Goal: Transaction & Acquisition: Purchase product/service

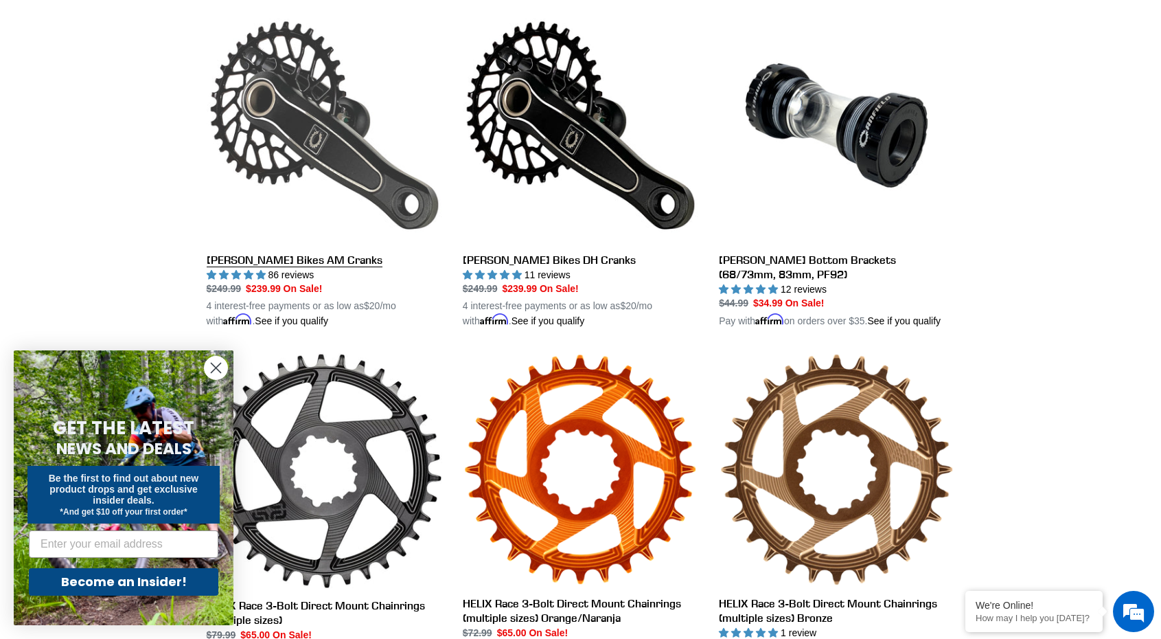
scroll to position [411, 0]
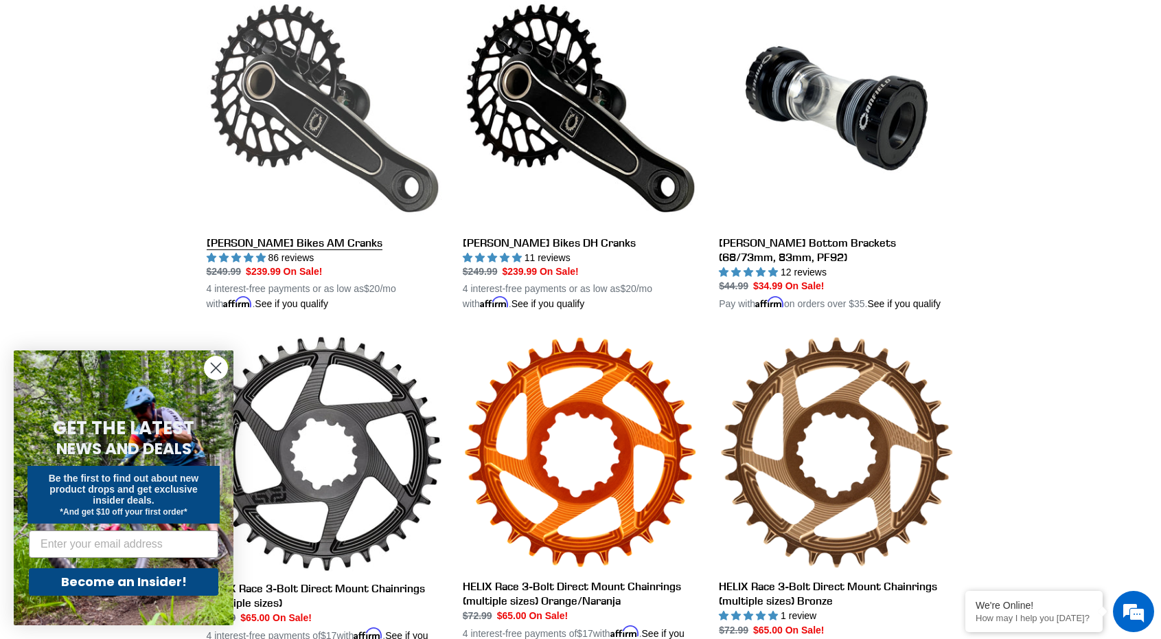
click at [249, 244] on link "[PERSON_NAME] Bikes AM Cranks" at bounding box center [325, 150] width 236 height 321
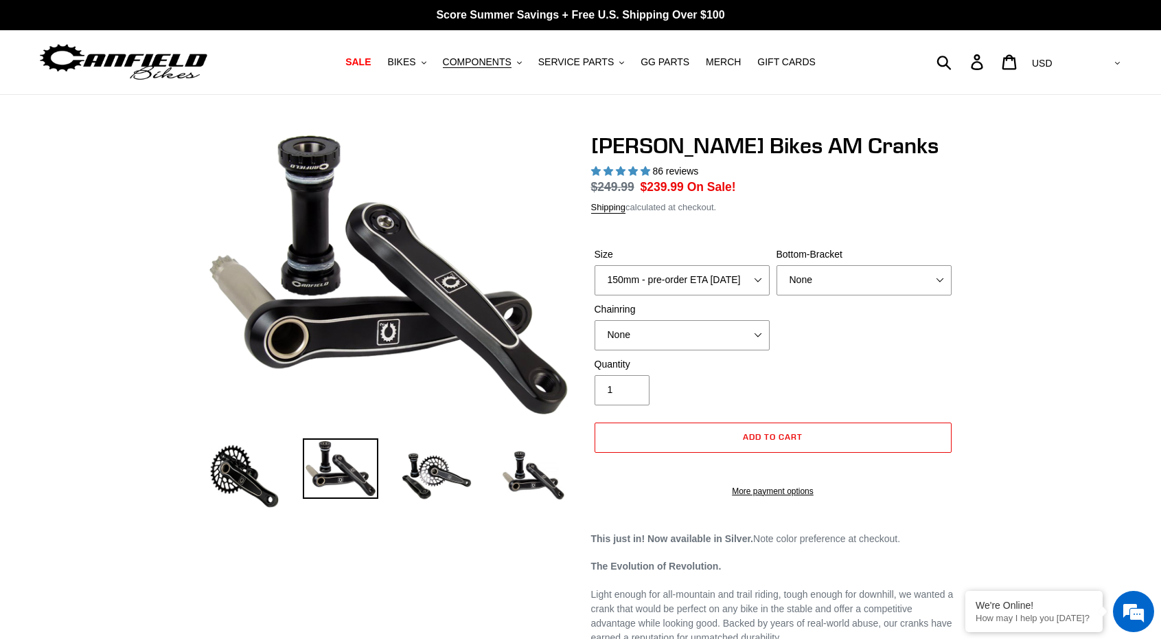
select select "highest-rating"
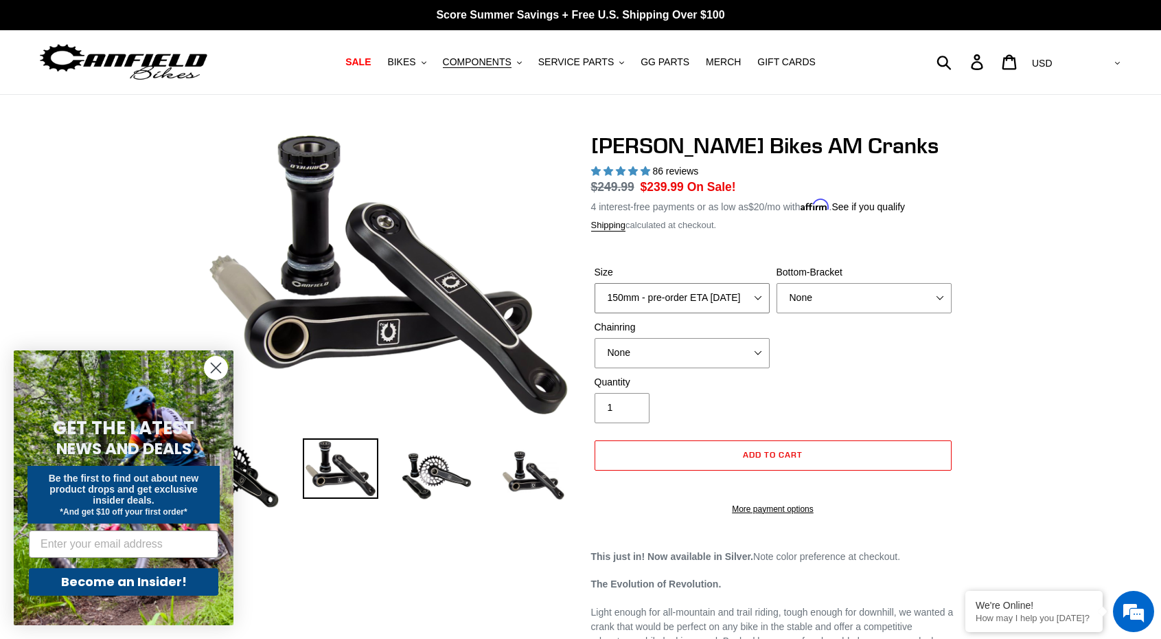
click at [631, 293] on select "150mm - pre-order ETA 9/30/25 155mm - pre-order ETA 9/30/25 160mm - pre-order E…" at bounding box center [682, 298] width 175 height 30
select select "155mm - pre-order ETA 9/30/25"
click at [595, 283] on select "150mm - pre-order ETA 9/30/25 155mm - pre-order ETA 9/30/25 160mm - pre-order E…" at bounding box center [682, 298] width 175 height 30
click at [812, 301] on select "None BSA Threaded 68/73mm Press Fit PF92" at bounding box center [864, 298] width 175 height 30
select select "BSA Threaded 68/73mm"
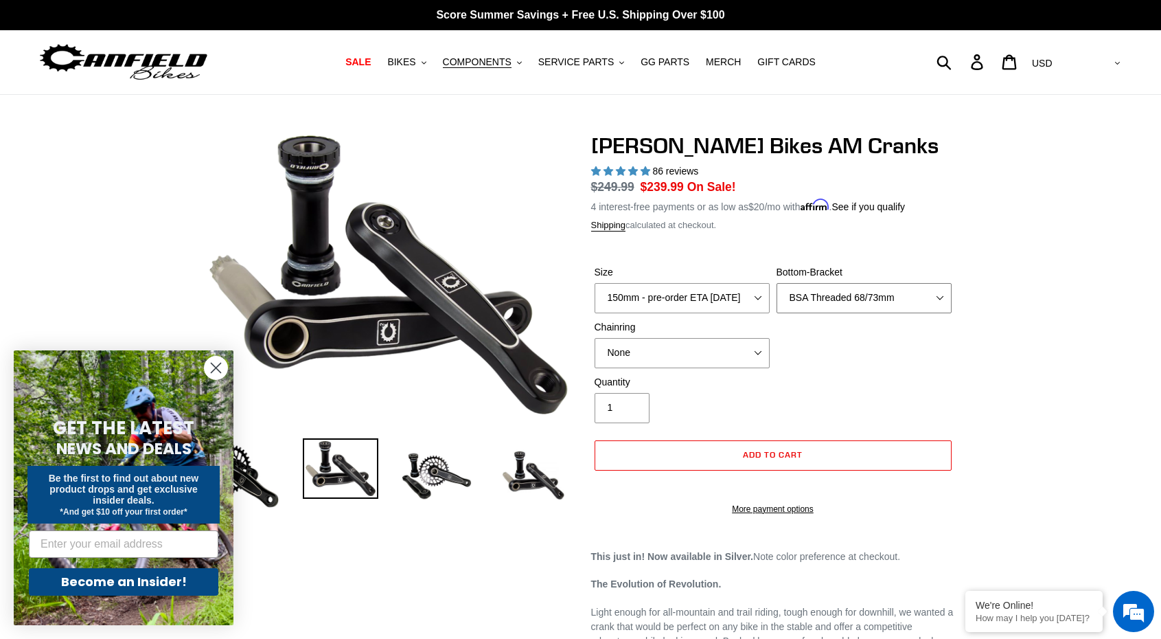
click at [777, 283] on select "None BSA Threaded 68/73mm Press Fit PF92" at bounding box center [864, 298] width 175 height 30
click at [724, 354] on select "None 30t Round (Boost 148) 30t Oval (Boost 148) 32t Round (Boost 148) 32t Oval …" at bounding box center [682, 353] width 175 height 30
select select "30t Oval (Boost 148)"
click at [595, 338] on select "None 30t Round (Boost 148) 30t Oval (Boost 148) 32t Round (Boost 148) 32t Oval …" at bounding box center [682, 353] width 175 height 30
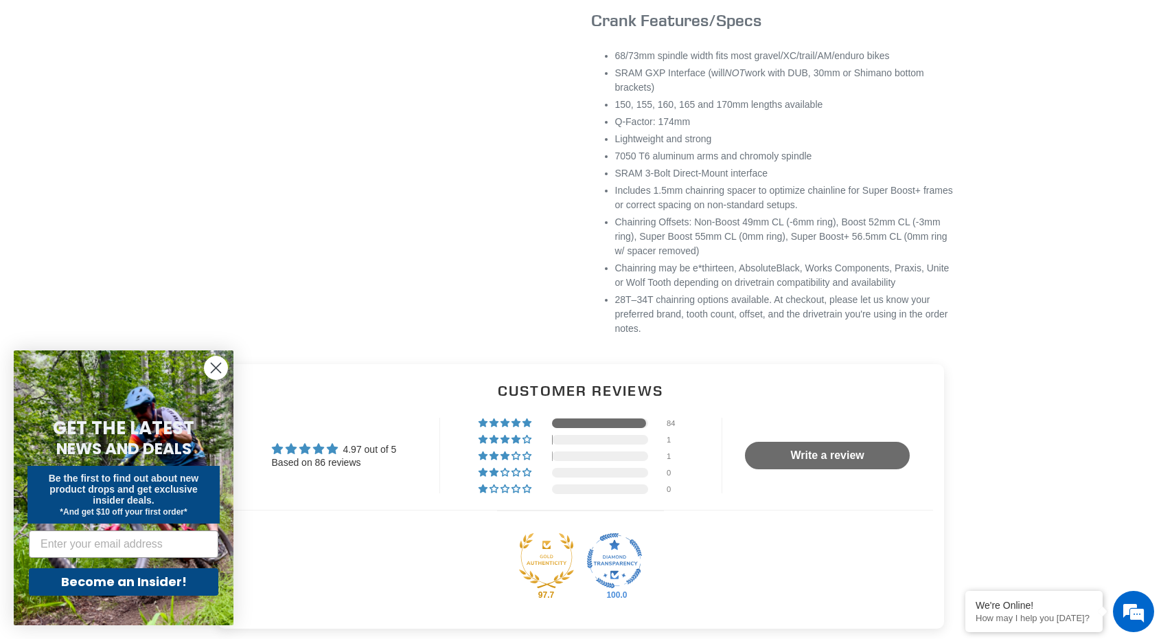
scroll to position [828, 0]
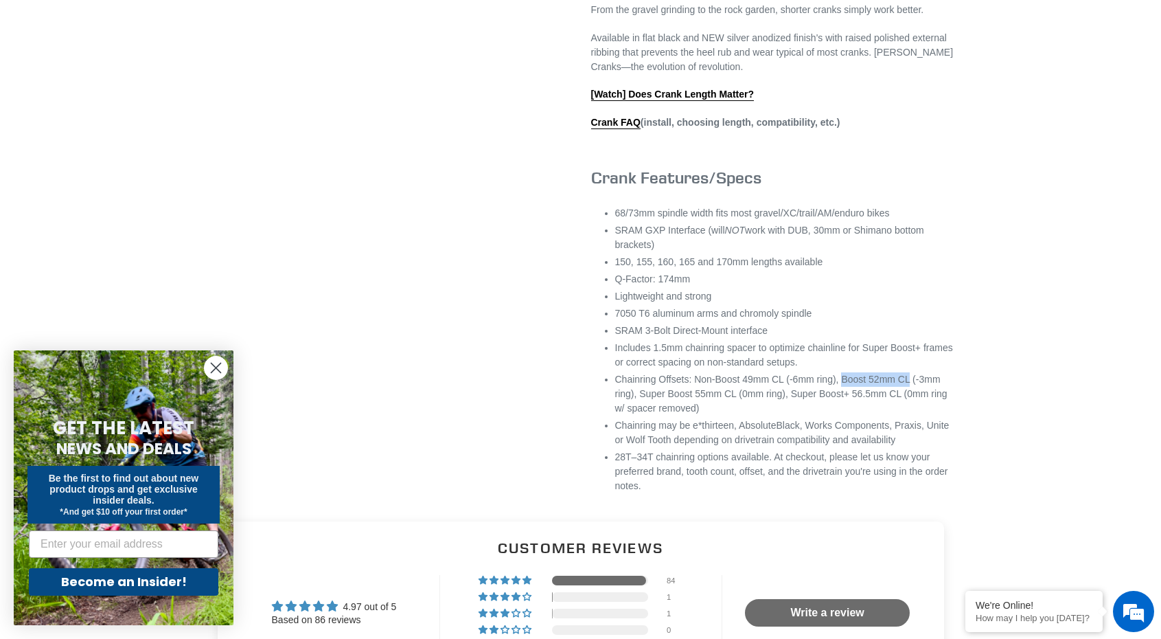
drag, startPoint x: 853, startPoint y: 410, endPoint x: 928, endPoint y: 410, distance: 74.2
click at [928, 410] on li "Chainring Offsets: Non-Boost 49mm CL (-6mm ring), Boost 52mm CL (-3mm ring), Su…" at bounding box center [785, 393] width 340 height 43
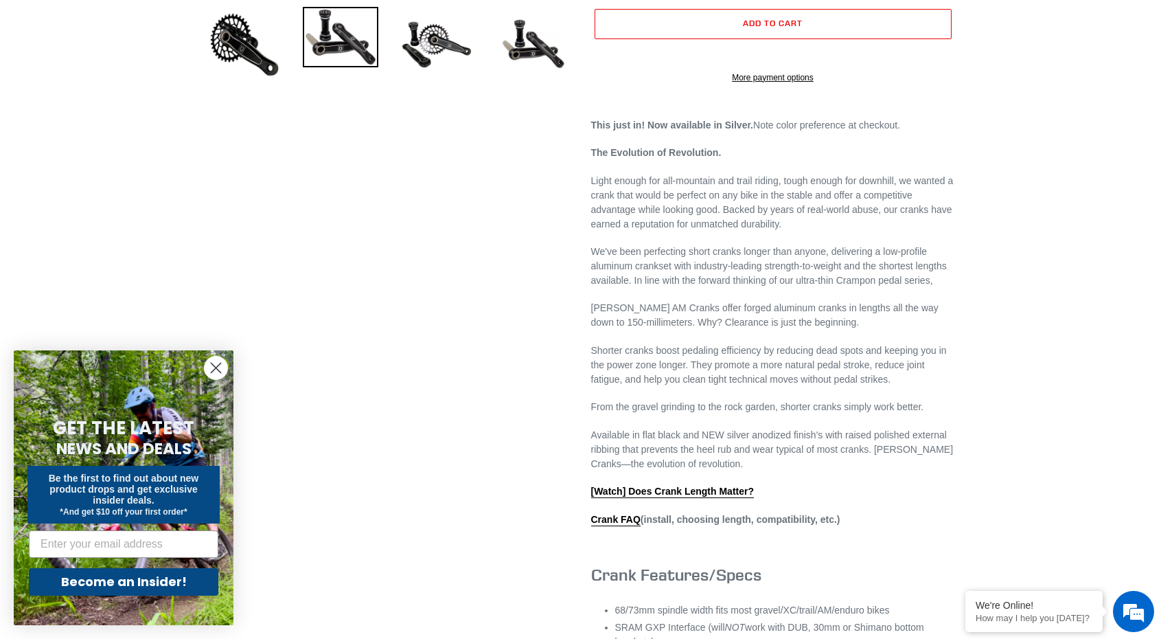
scroll to position [347, 0]
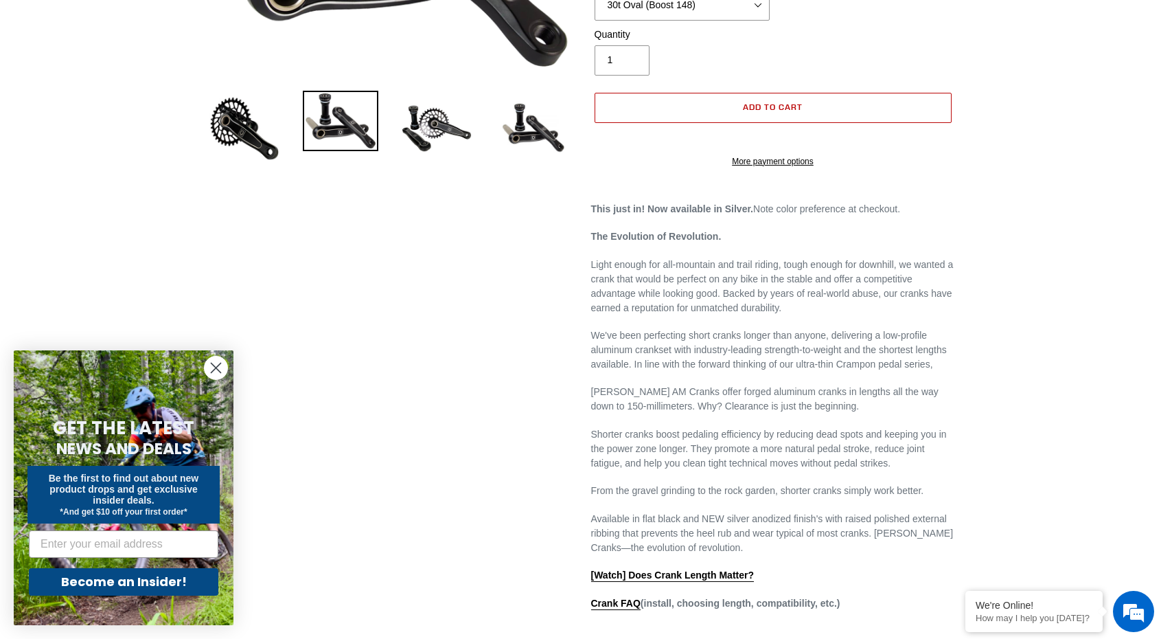
click at [823, 107] on button "Add to cart" at bounding box center [773, 108] width 357 height 30
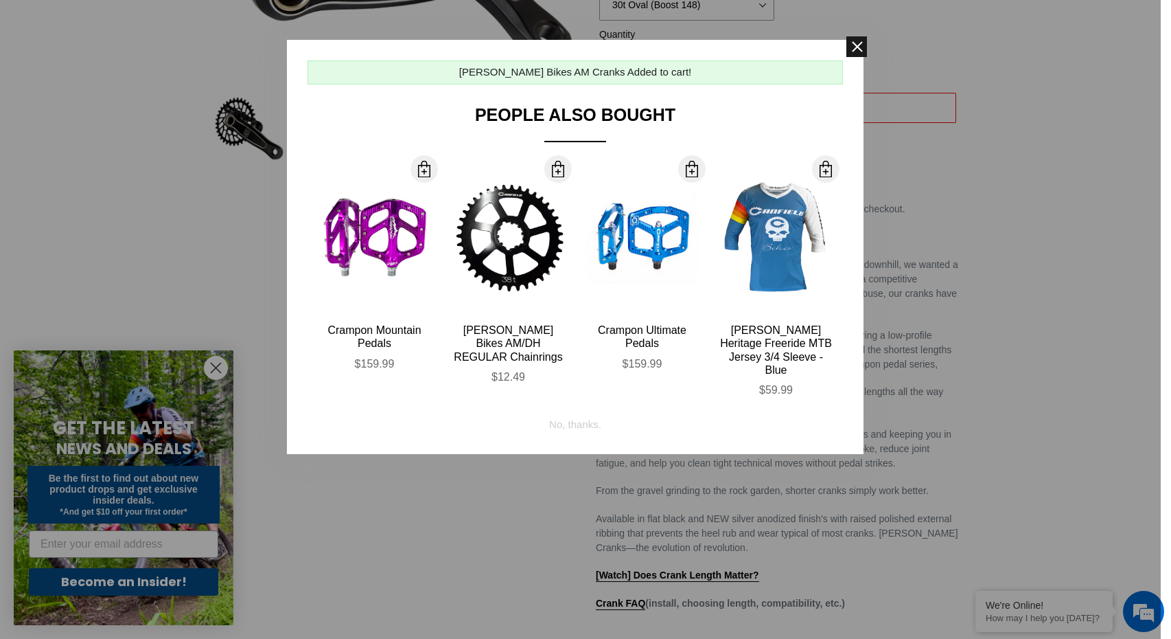
click at [857, 47] on span at bounding box center [857, 46] width 21 height 21
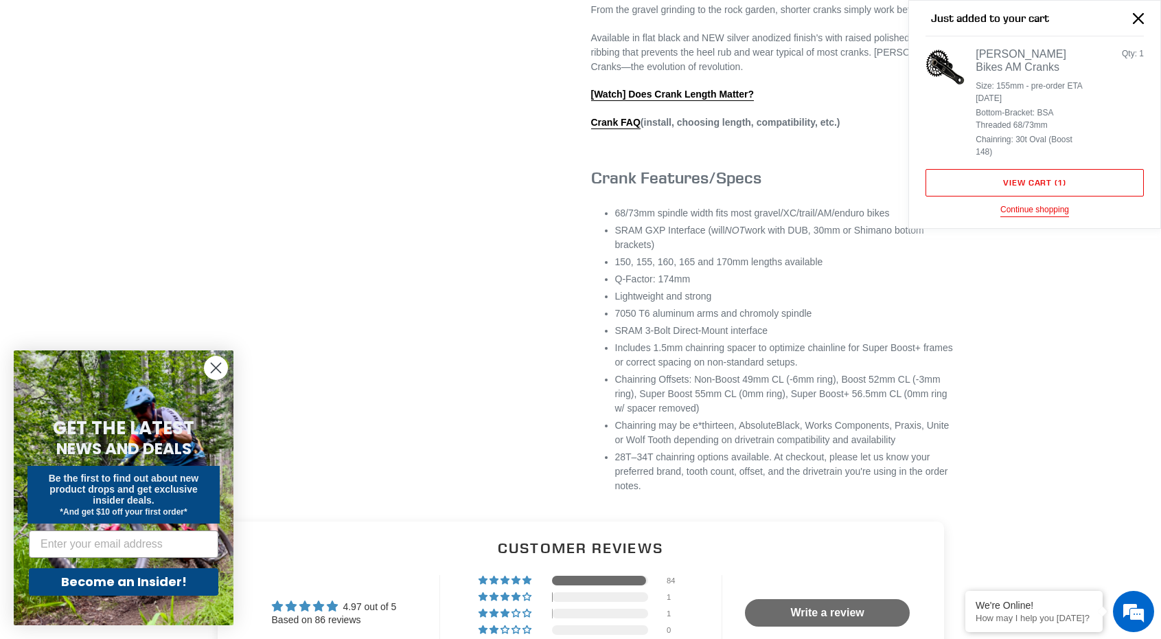
scroll to position [886, 0]
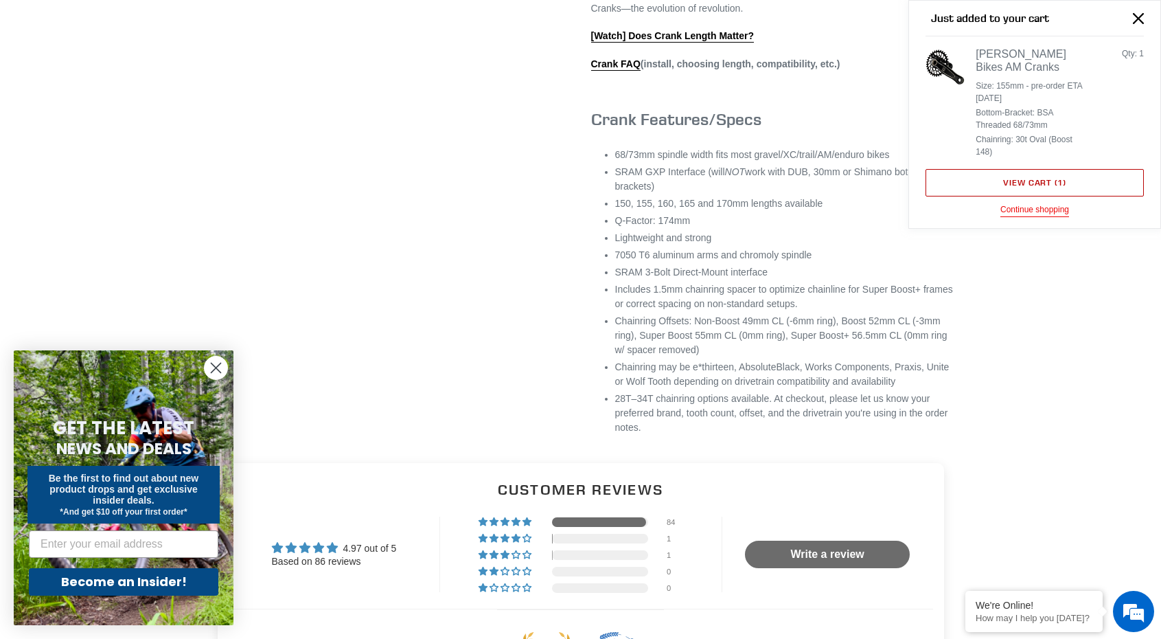
click at [950, 190] on link "View cart ( 1 )" at bounding box center [1035, 182] width 218 height 27
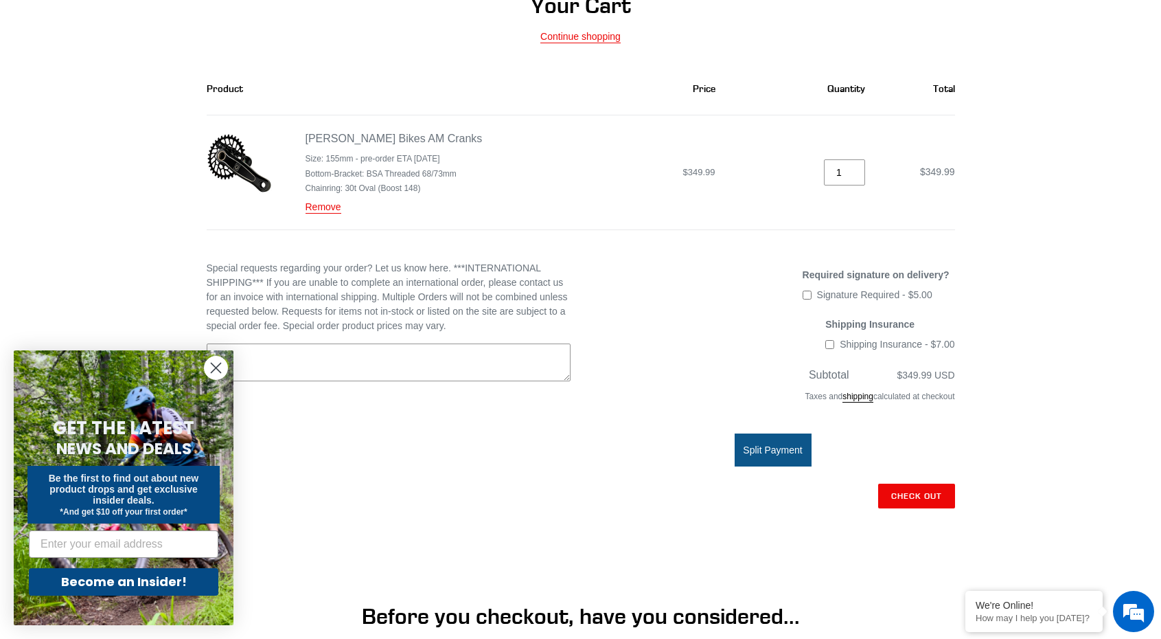
scroll to position [161, 0]
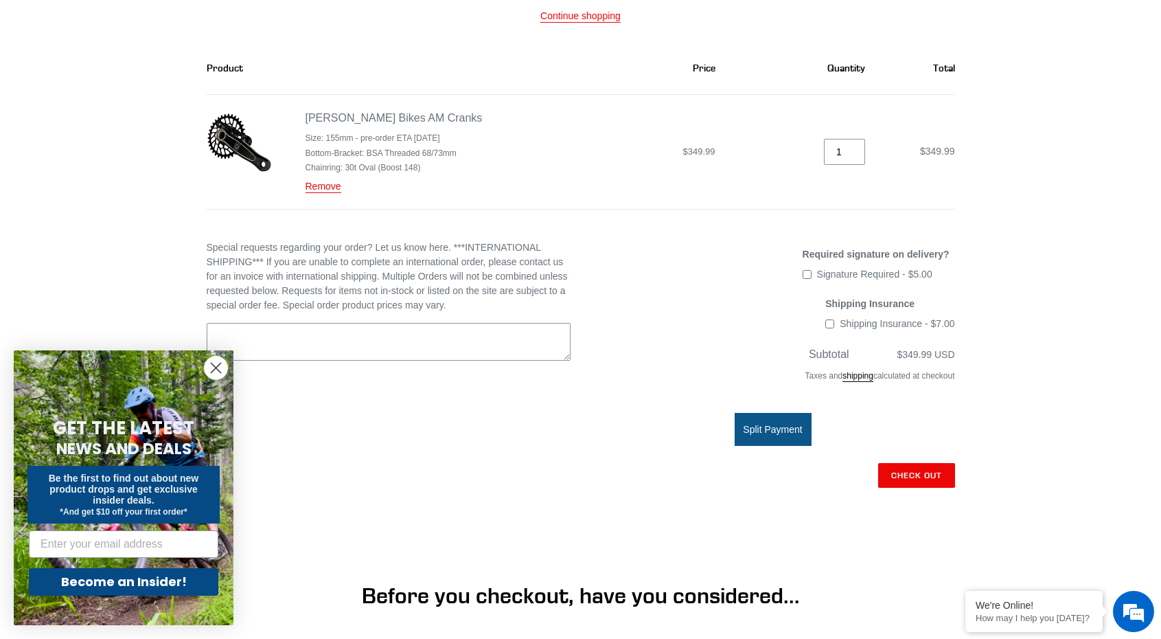
click at [213, 366] on circle "Close dialog" at bounding box center [216, 367] width 23 height 23
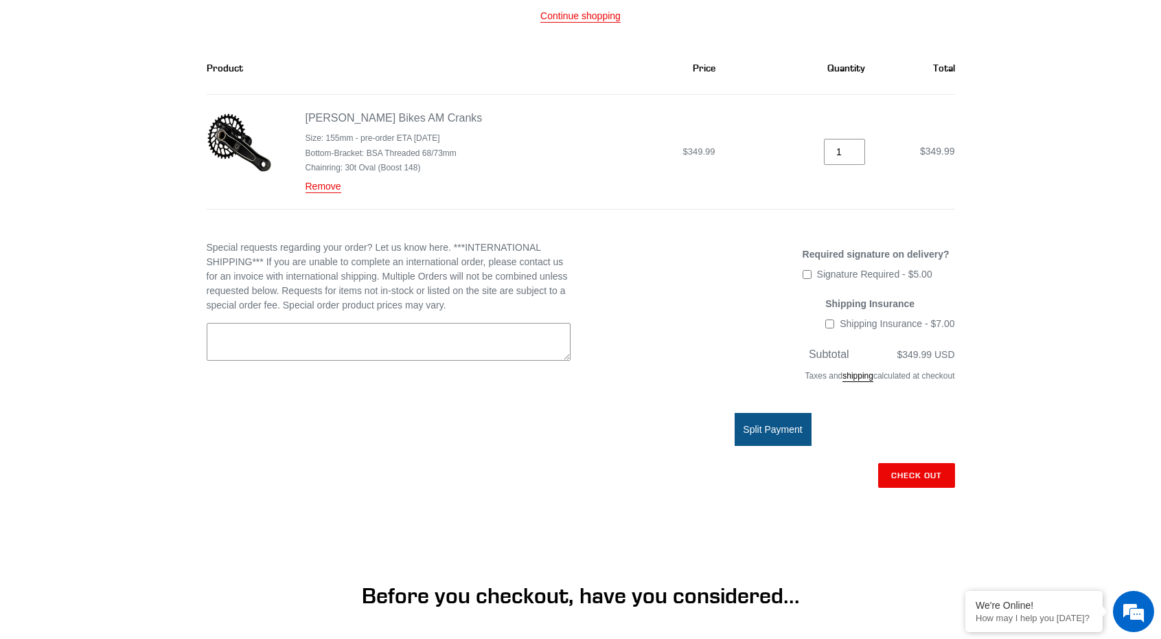
scroll to position [0, 0]
click at [259, 354] on textarea "Special requests regarding your order? Let us know here. ***INTERNATIONAL SHIPP…" at bounding box center [389, 342] width 364 height 38
type textarea "Revel Rascal V2 - 52mm chainline,"
click at [113, 341] on div "Your Cart Continue shopping Product Price Quantity Total Canfield Bikes AM Cran…" at bounding box center [580, 309] width 1161 height 675
